Goal: Transaction & Acquisition: Register for event/course

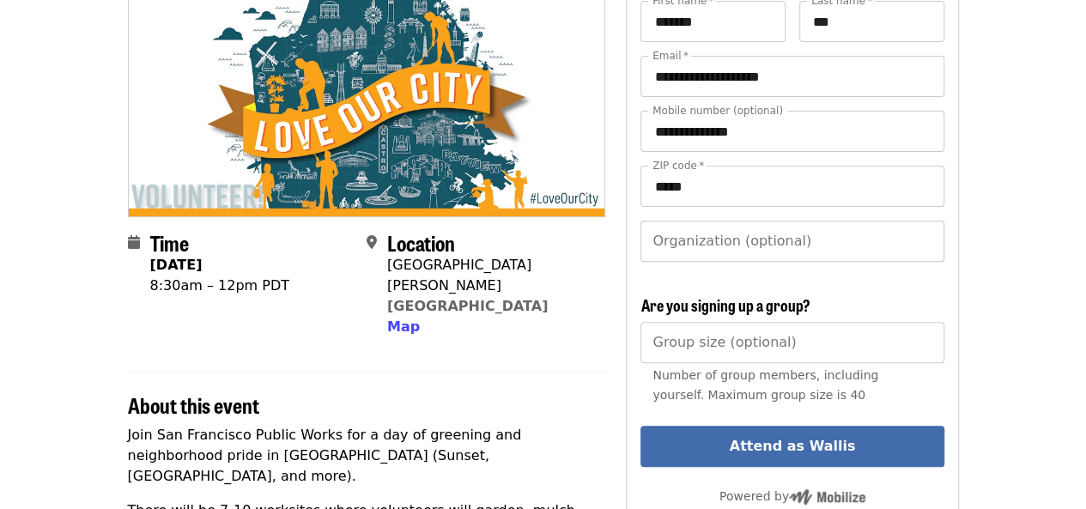
scroll to position [197, 0]
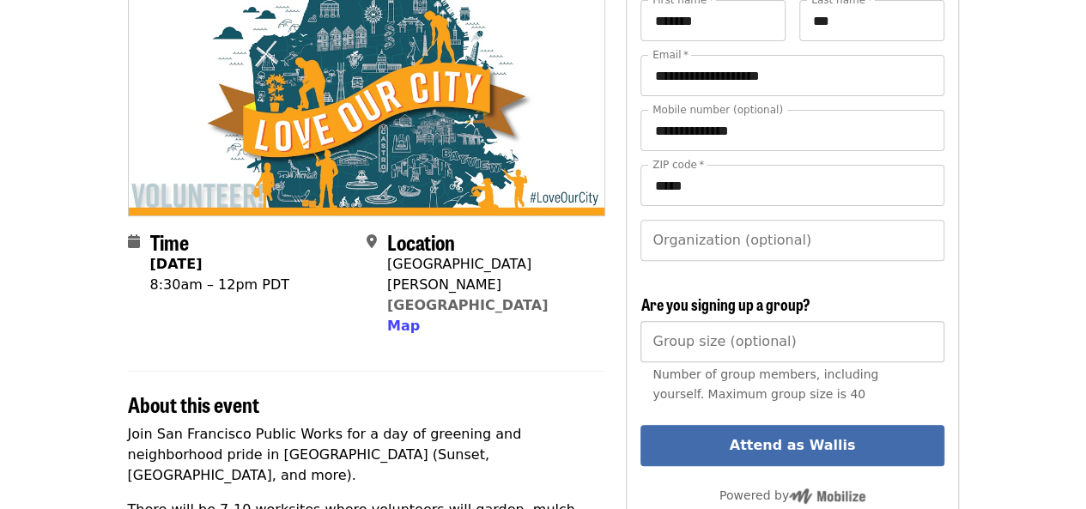
click at [924, 337] on input "*" at bounding box center [791, 341] width 303 height 41
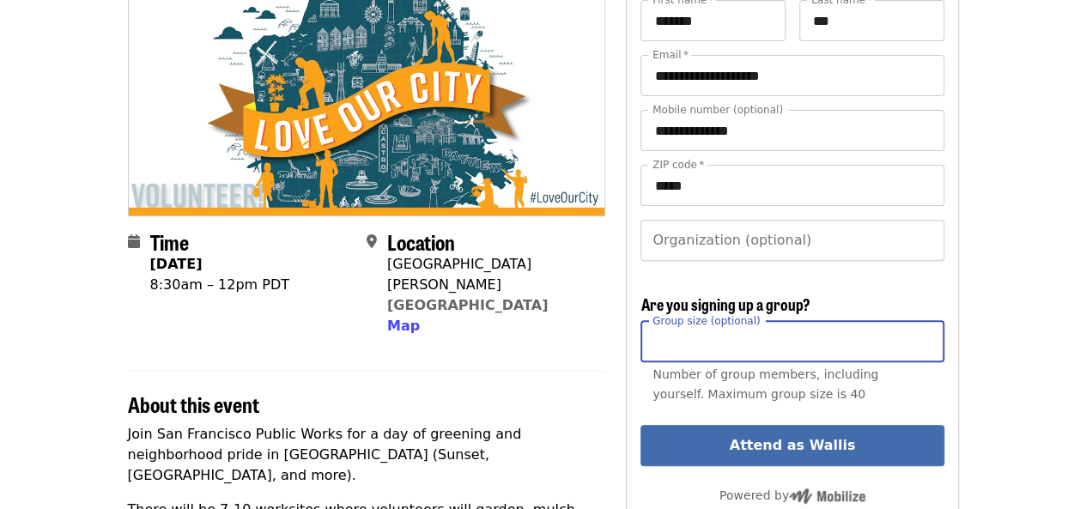
click at [924, 337] on input "*" at bounding box center [791, 341] width 303 height 41
click at [922, 348] on input "*" at bounding box center [791, 341] width 303 height 41
click at [920, 334] on input "*" at bounding box center [791, 341] width 303 height 41
type input "*"
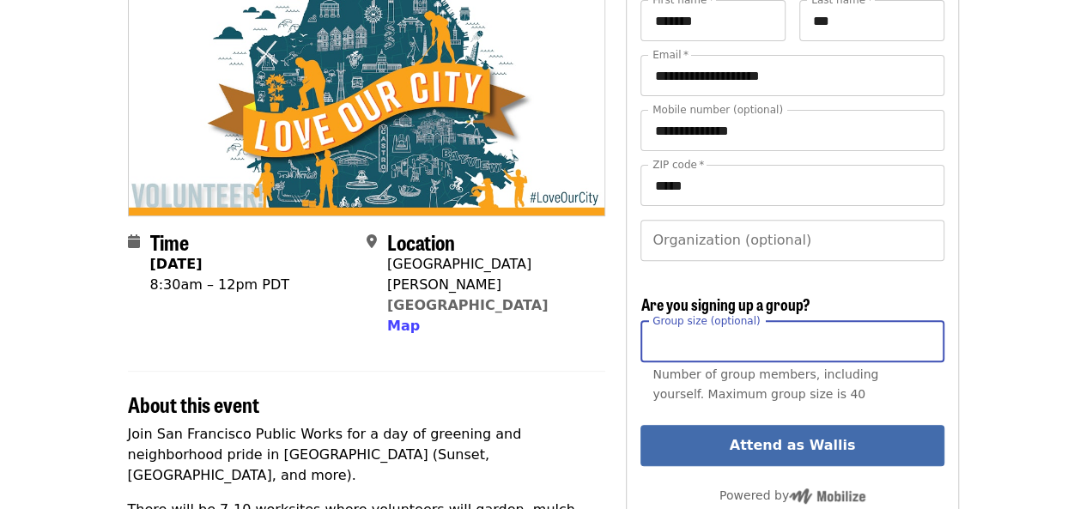
click at [921, 342] on input "*" at bounding box center [791, 341] width 303 height 41
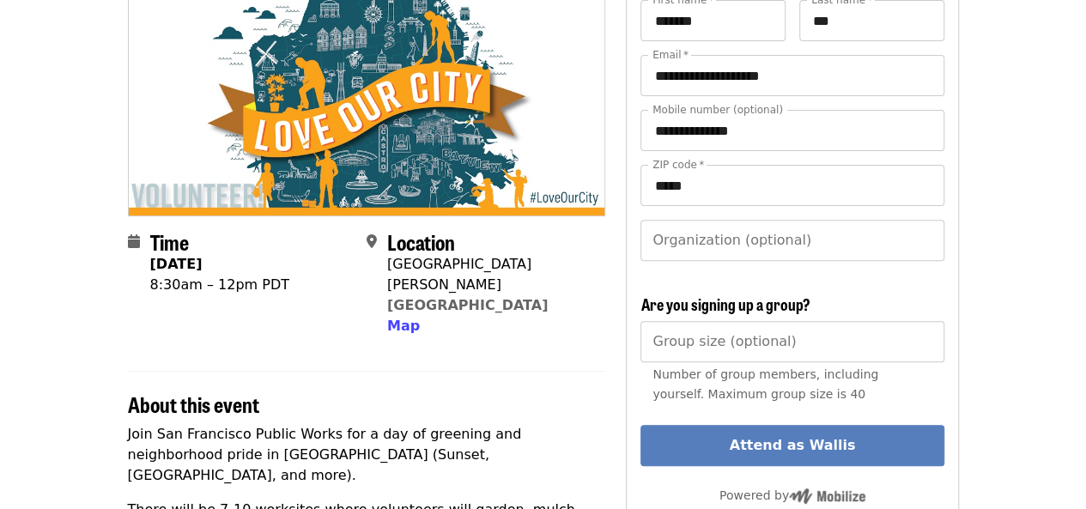
click at [822, 446] on button "Attend as Wallis" at bounding box center [791, 445] width 303 height 41
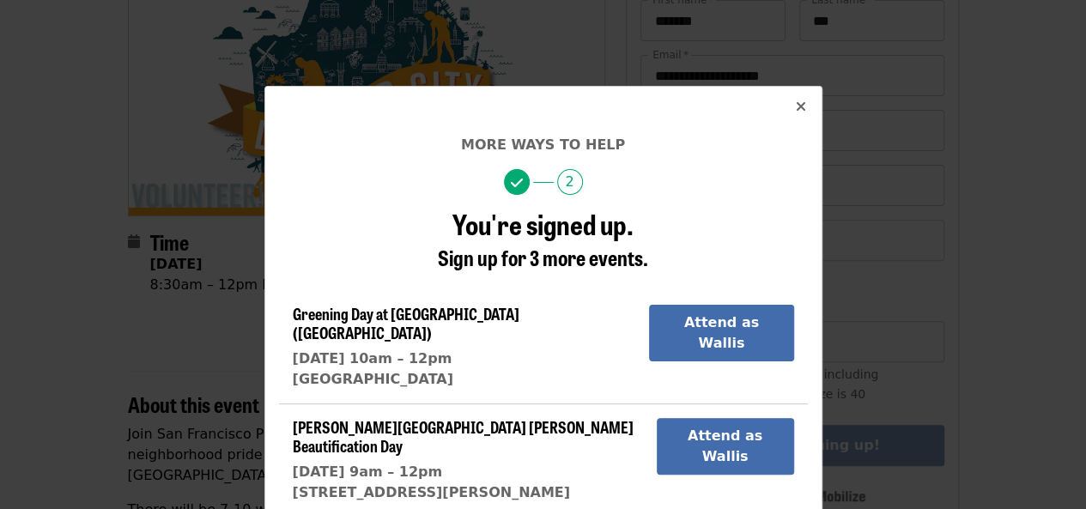
click at [796, 110] on icon "times icon" at bounding box center [801, 107] width 10 height 16
